Goal: Find specific page/section: Find specific page/section

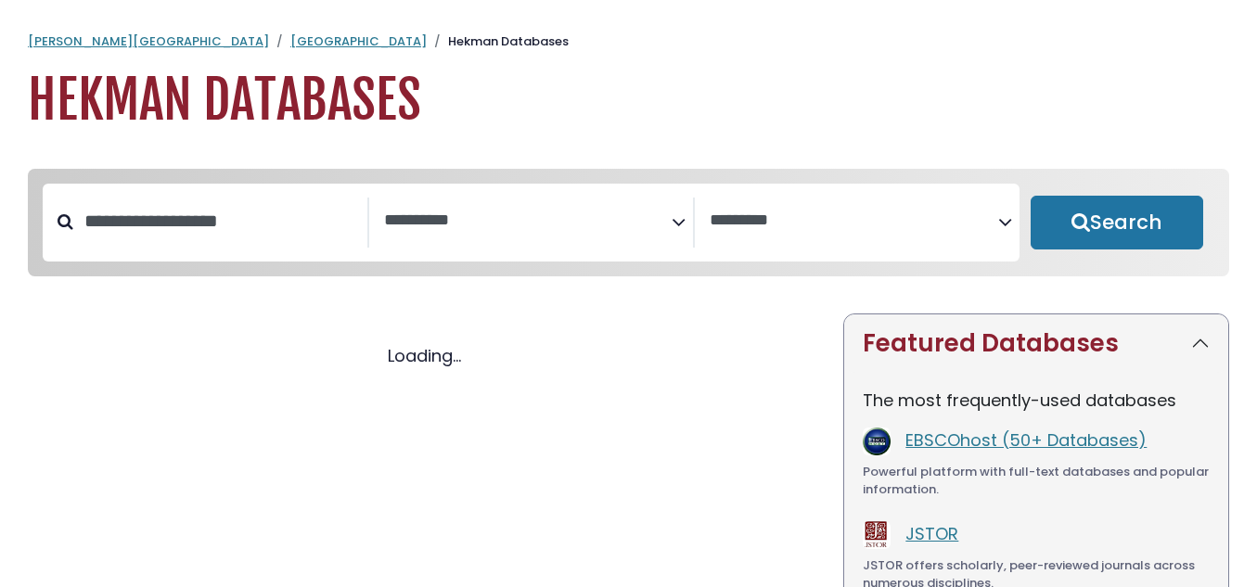
select select "Database Subject Filter"
select select "Database Vendors Filter"
select select "Database Subject Filter"
select select "Database Vendors Filter"
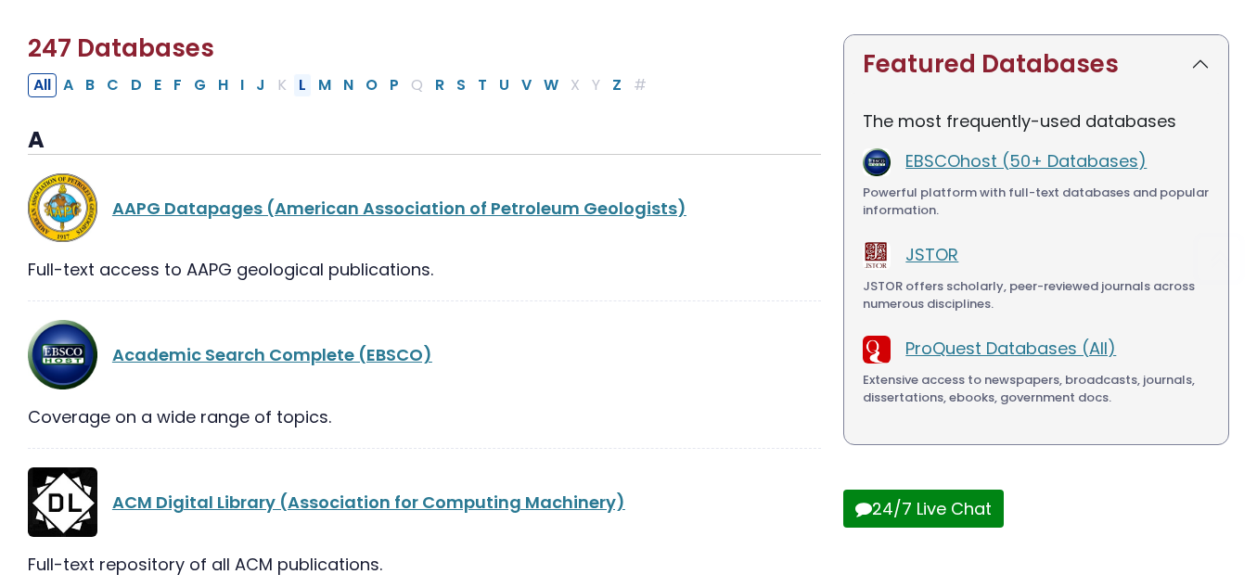
scroll to position [286, 0]
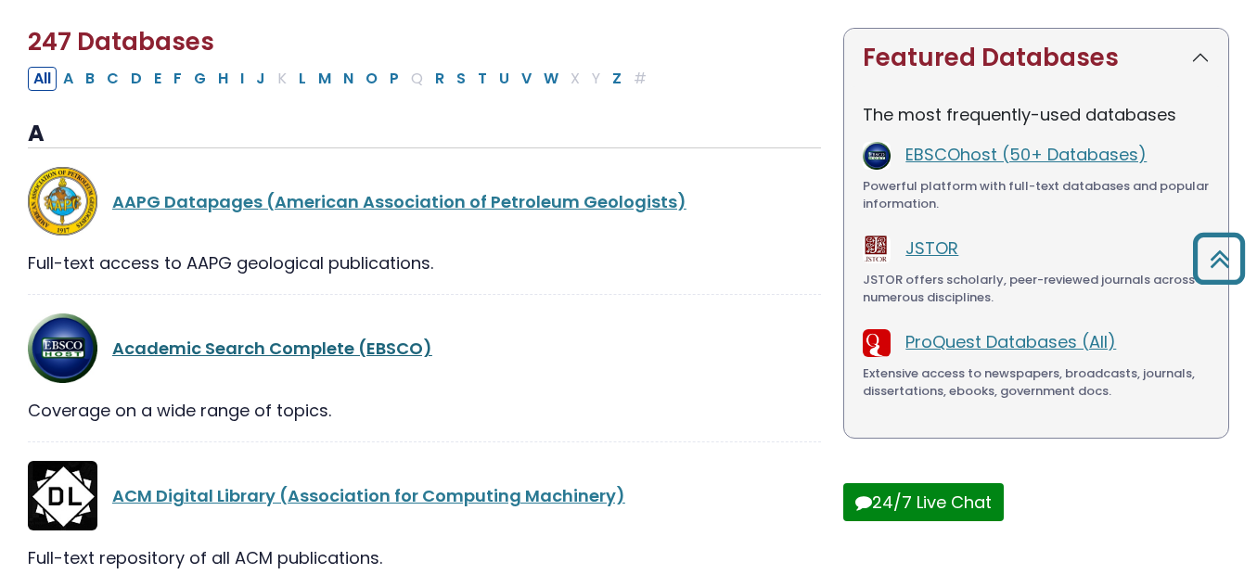
click at [289, 360] on link "Academic Search Complete (EBSCO)" at bounding box center [272, 348] width 320 height 23
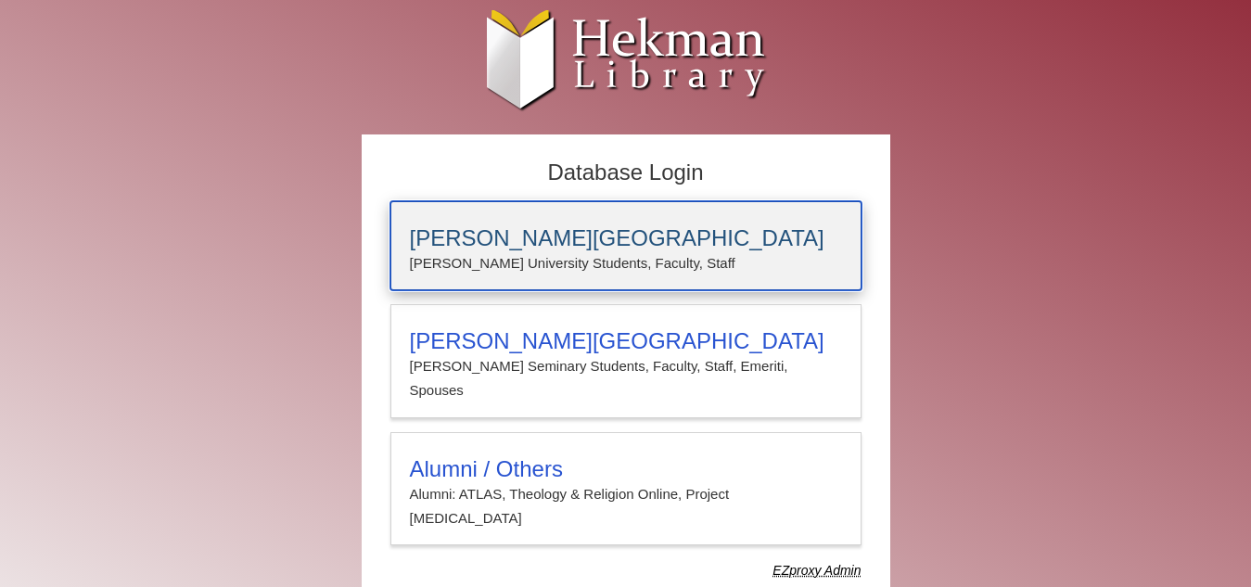
click at [445, 258] on p "[PERSON_NAME] University Students, Faculty, Staff" at bounding box center [626, 263] width 432 height 24
